Goal: Book appointment/travel/reservation

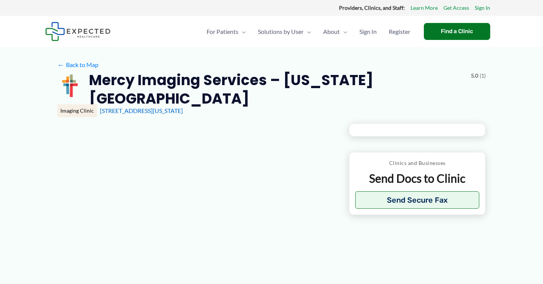
type input "**********"
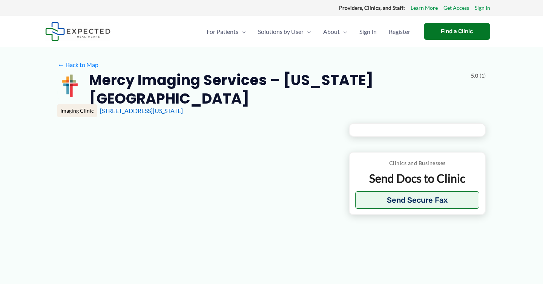
type input "**********"
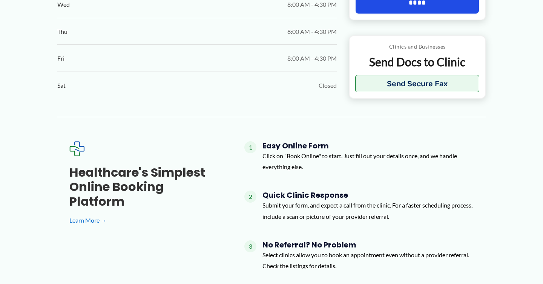
scroll to position [554, 0]
